Goal: Task Accomplishment & Management: Complete application form

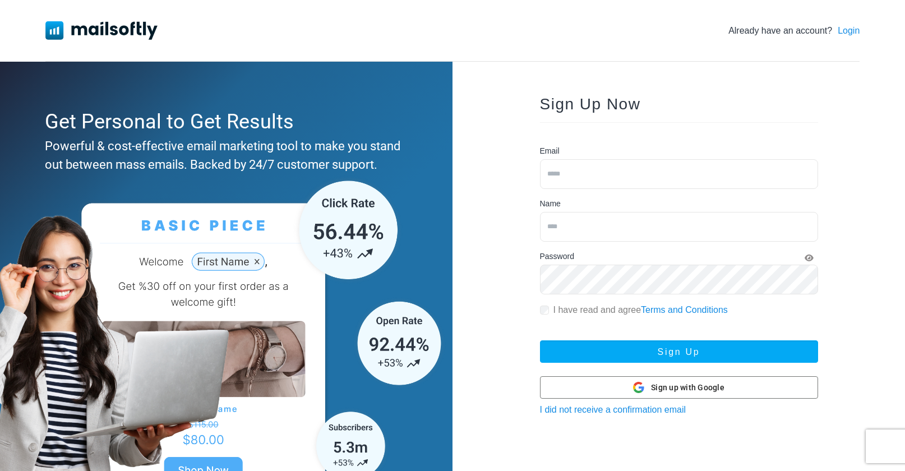
click at [650, 167] on input "email" at bounding box center [679, 174] width 278 height 30
type input "**********"
click at [589, 228] on input "text" at bounding box center [679, 227] width 278 height 30
type input "*"
type input "**********"
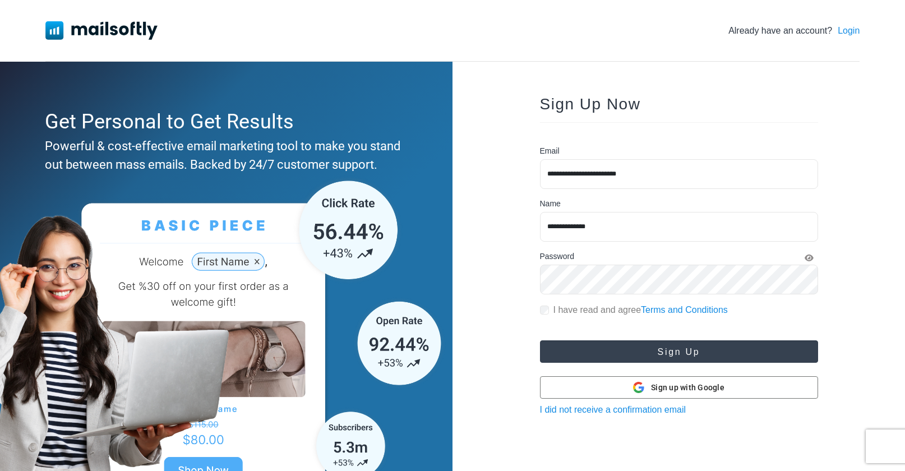
click at [644, 353] on button "Sign Up" at bounding box center [679, 352] width 278 height 22
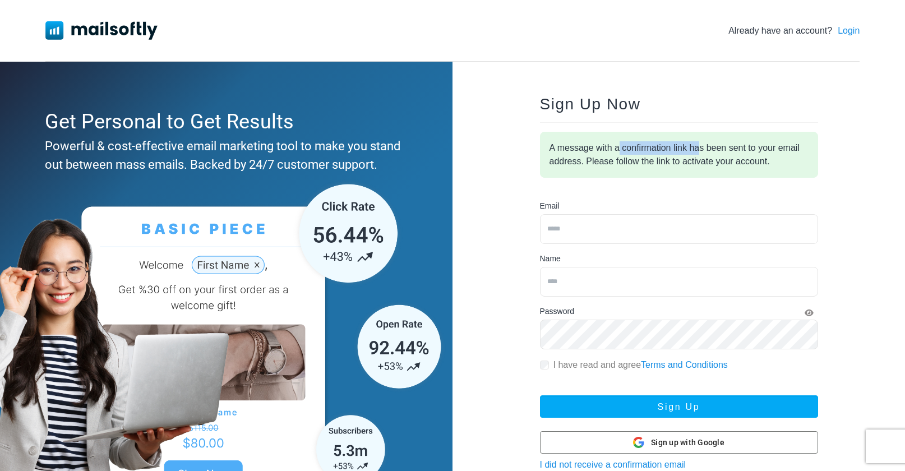
drag, startPoint x: 619, startPoint y: 149, endPoint x: 701, endPoint y: 153, distance: 82.0
click at [701, 153] on div "A message with a confirmation link has been sent to your email address. Please …" at bounding box center [679, 155] width 278 height 46
click at [705, 162] on div "A message with a confirmation link has been sent to your email address. Please …" at bounding box center [679, 155] width 278 height 46
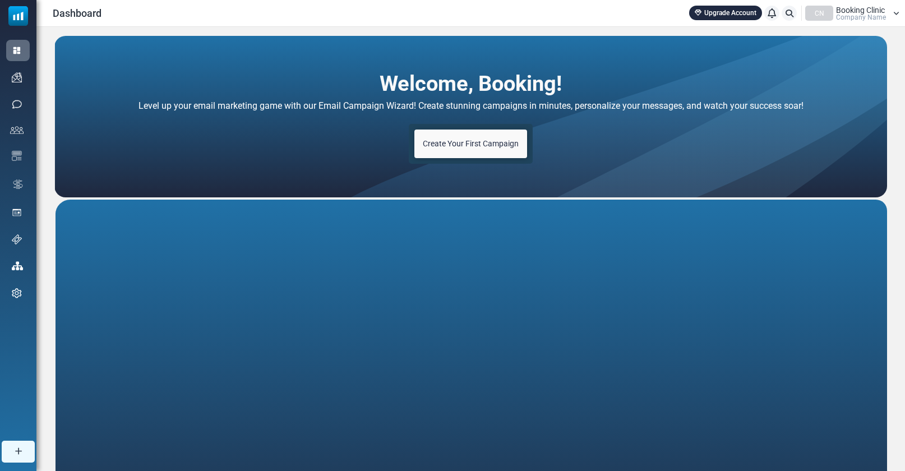
click at [489, 148] on span "Create Your First Campaign" at bounding box center [471, 143] width 96 height 9
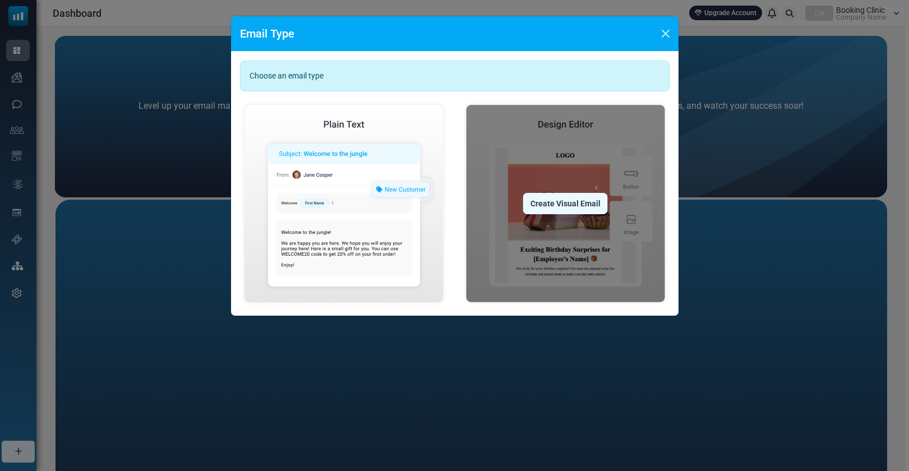
click at [568, 208] on div "Create Visual Email" at bounding box center [565, 203] width 85 height 21
